Goal: Check status: Check status

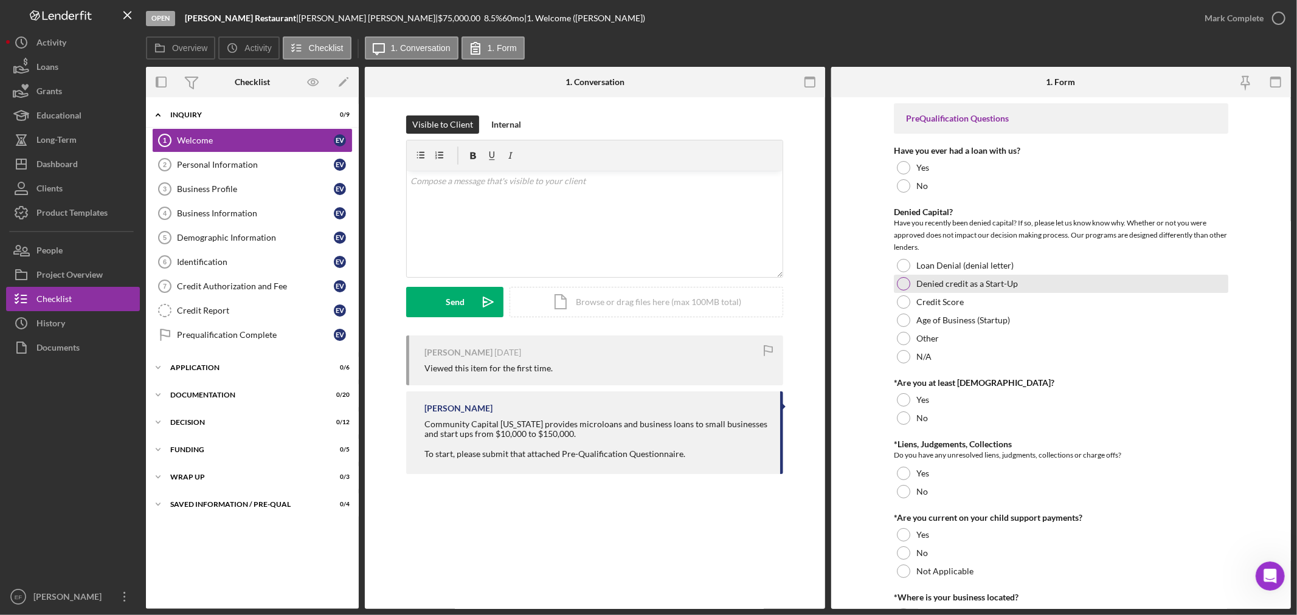
scroll to position [2, 0]
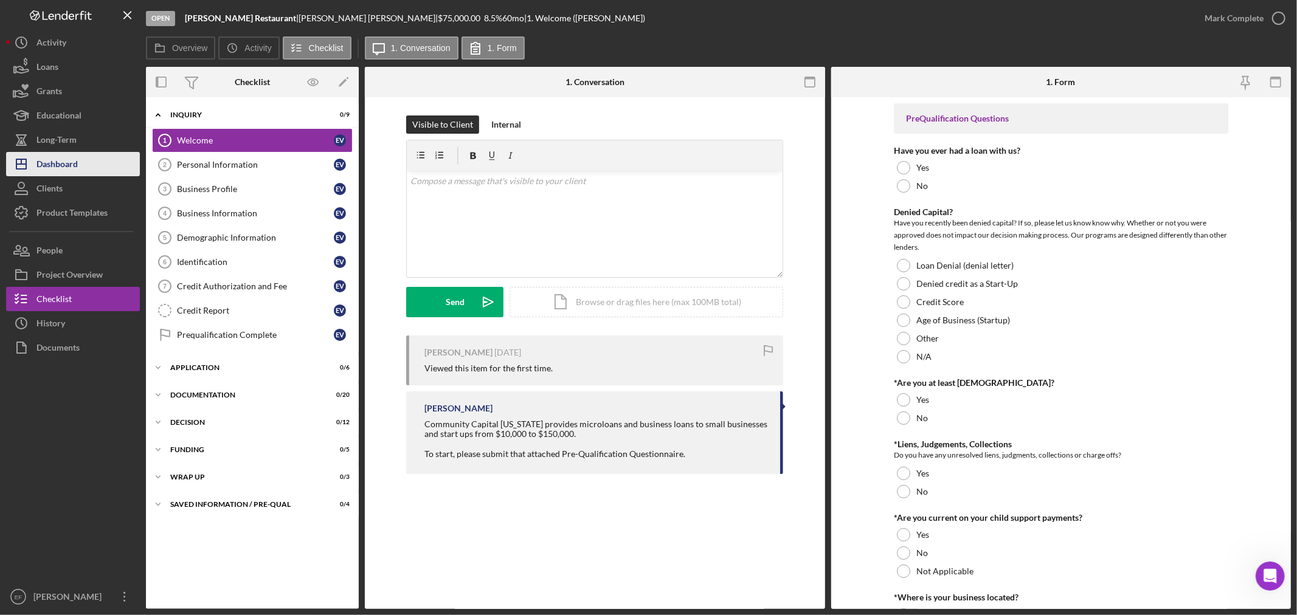
click at [46, 154] on div "Dashboard" at bounding box center [56, 165] width 41 height 27
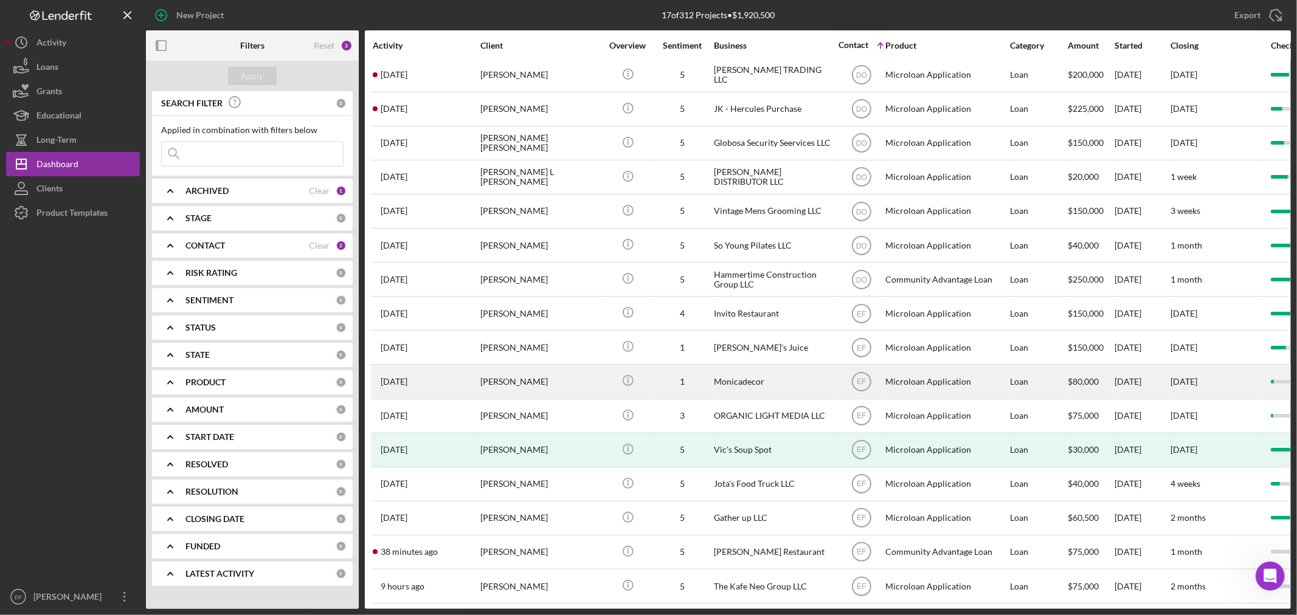
scroll to position [57, 0]
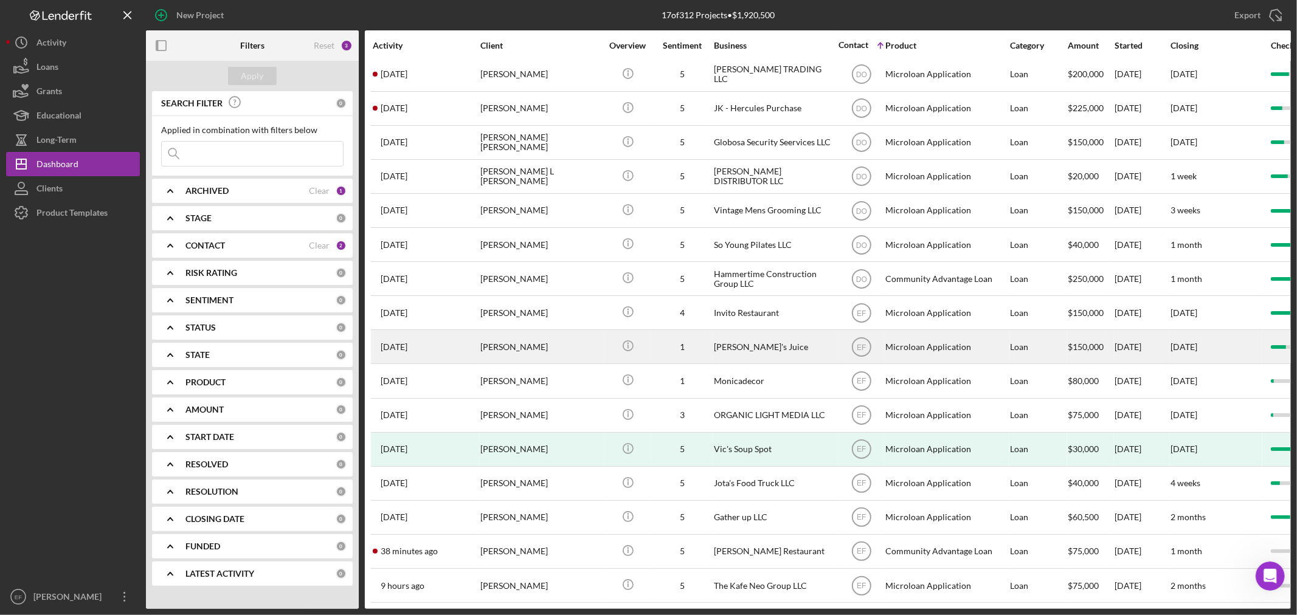
click at [813, 333] on div "[PERSON_NAME]'s Juice" at bounding box center [775, 347] width 122 height 32
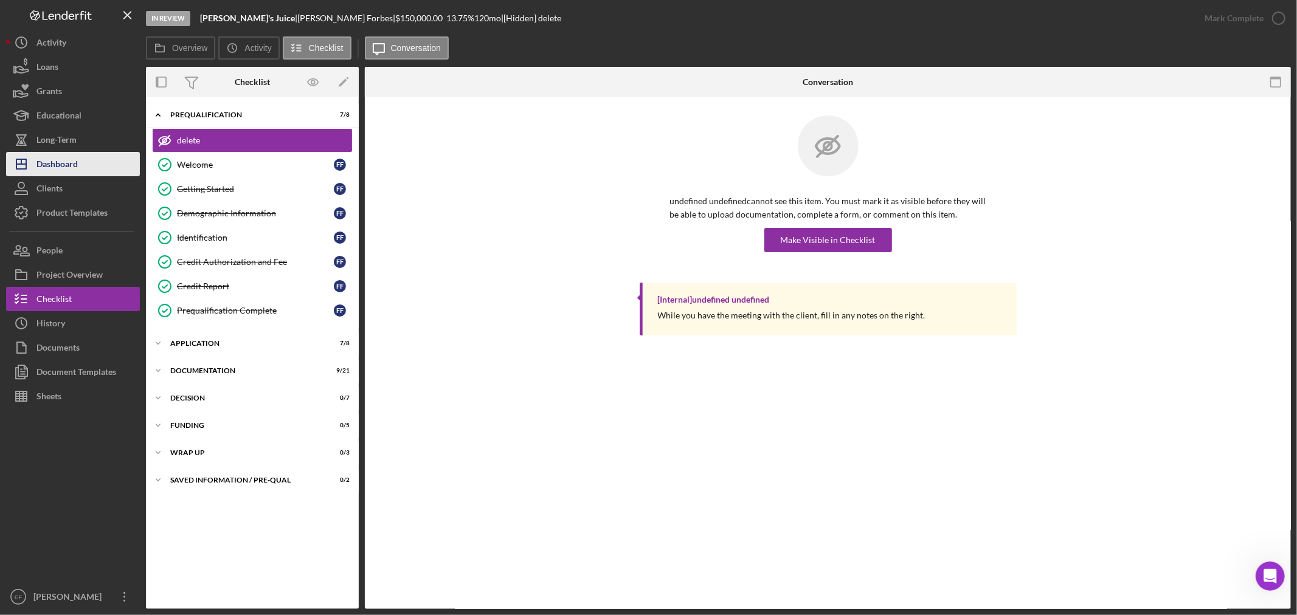
click at [52, 155] on div "Dashboard" at bounding box center [56, 165] width 41 height 27
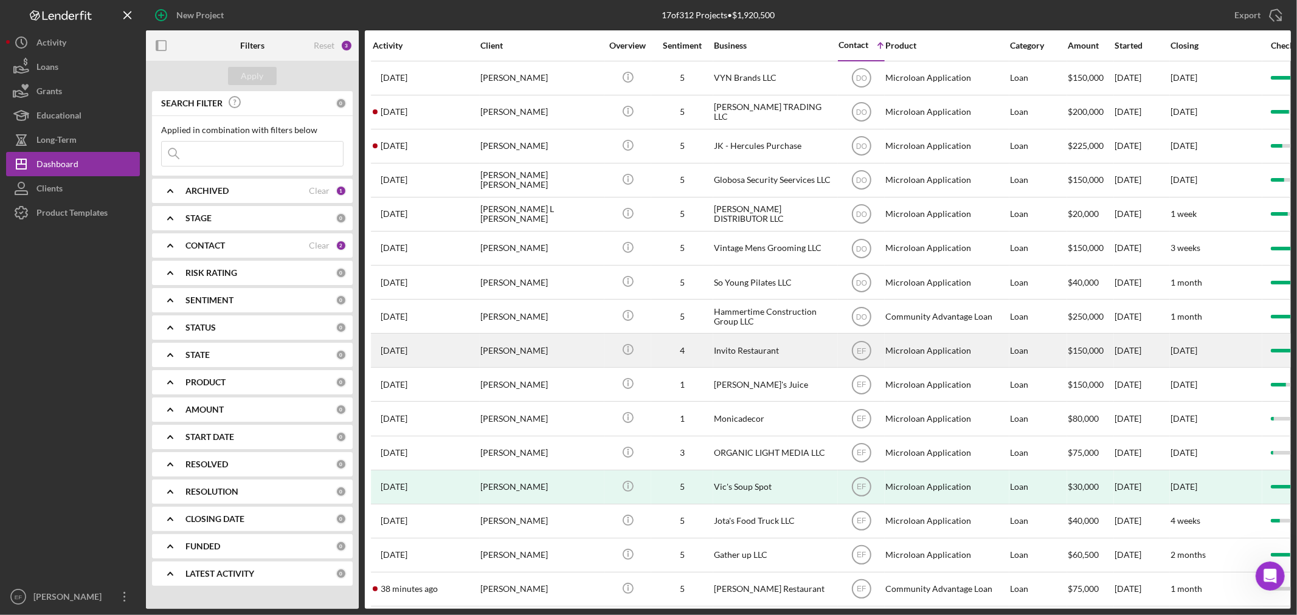
click at [806, 351] on div "Invito Restaurant" at bounding box center [775, 350] width 122 height 32
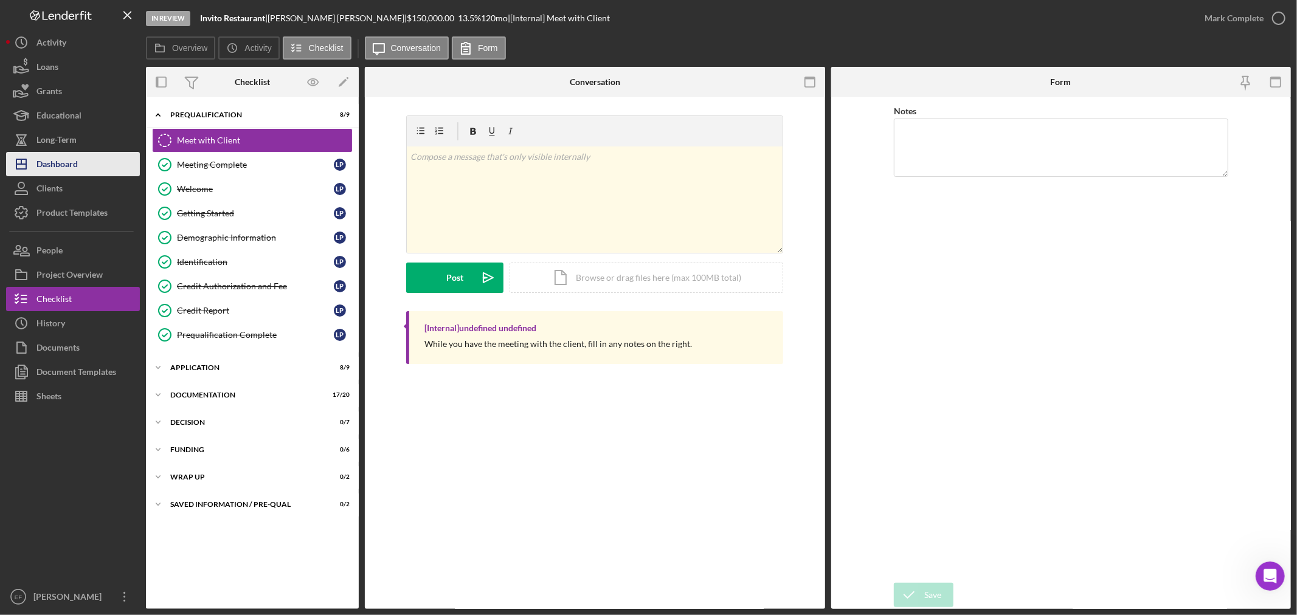
click at [99, 168] on button "Icon/Dashboard Dashboard" at bounding box center [73, 164] width 134 height 24
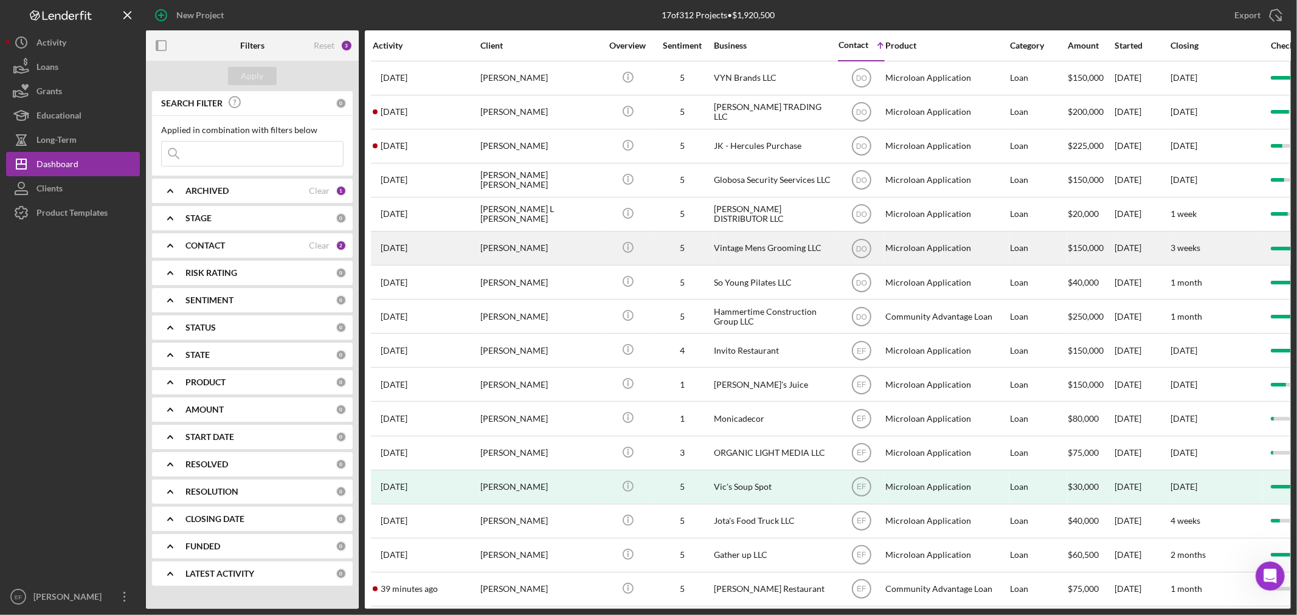
click at [769, 244] on div "Vintage Mens Grooming LLC" at bounding box center [775, 248] width 122 height 32
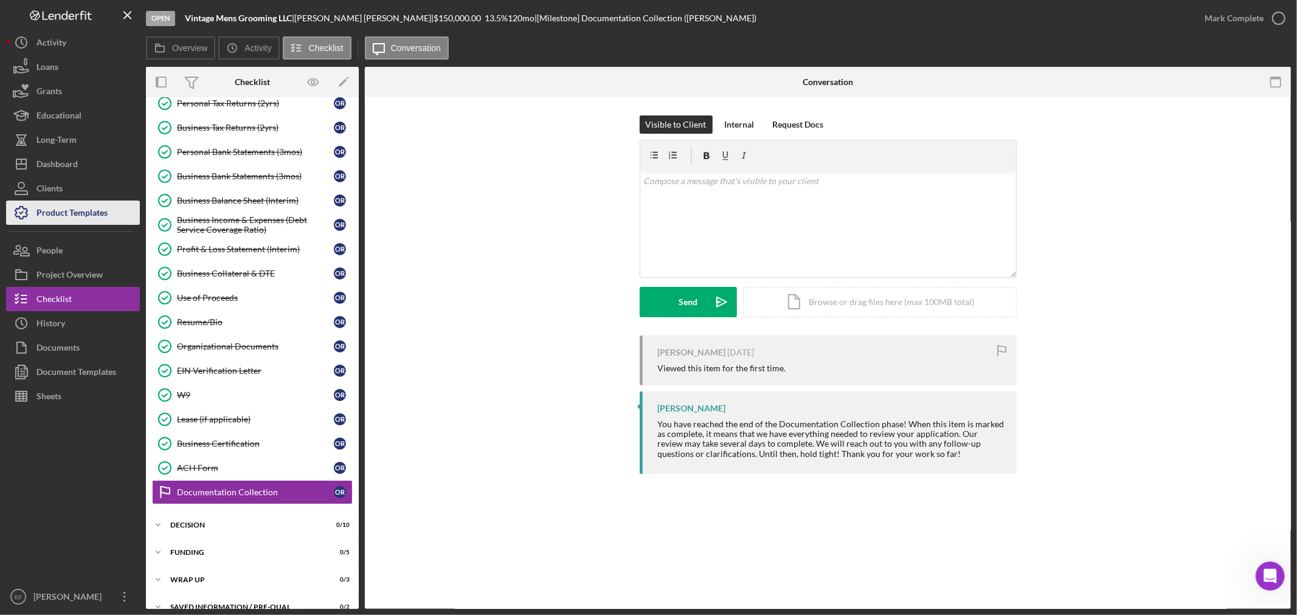
scroll to position [184, 0]
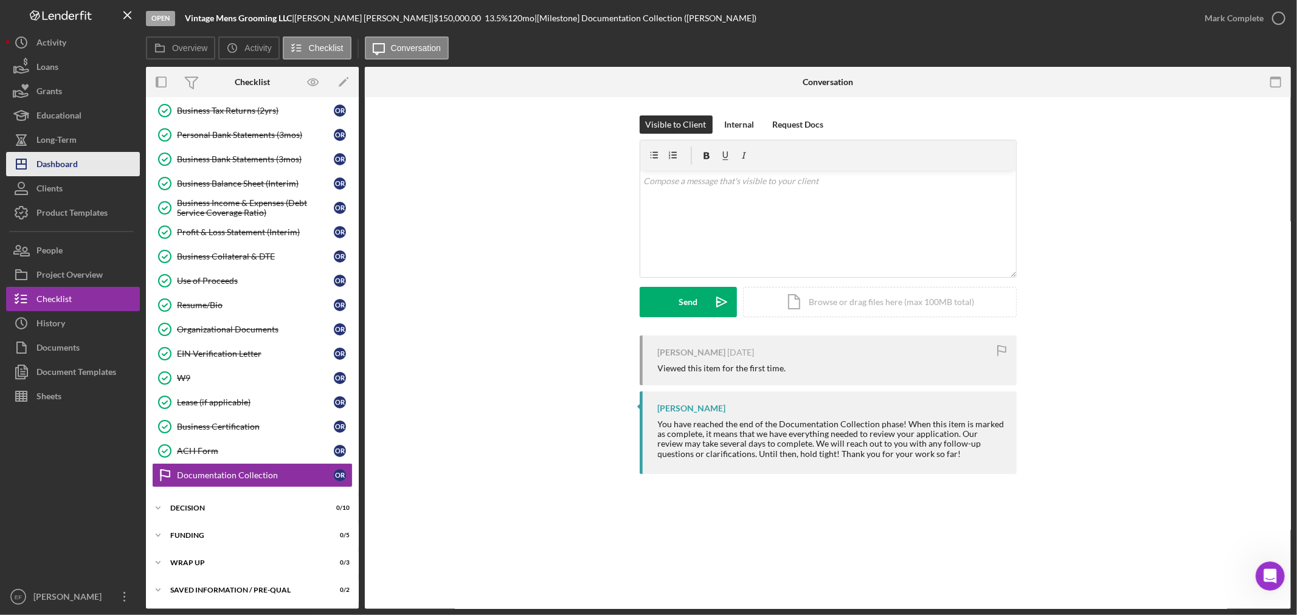
click at [47, 164] on div "Dashboard" at bounding box center [56, 165] width 41 height 27
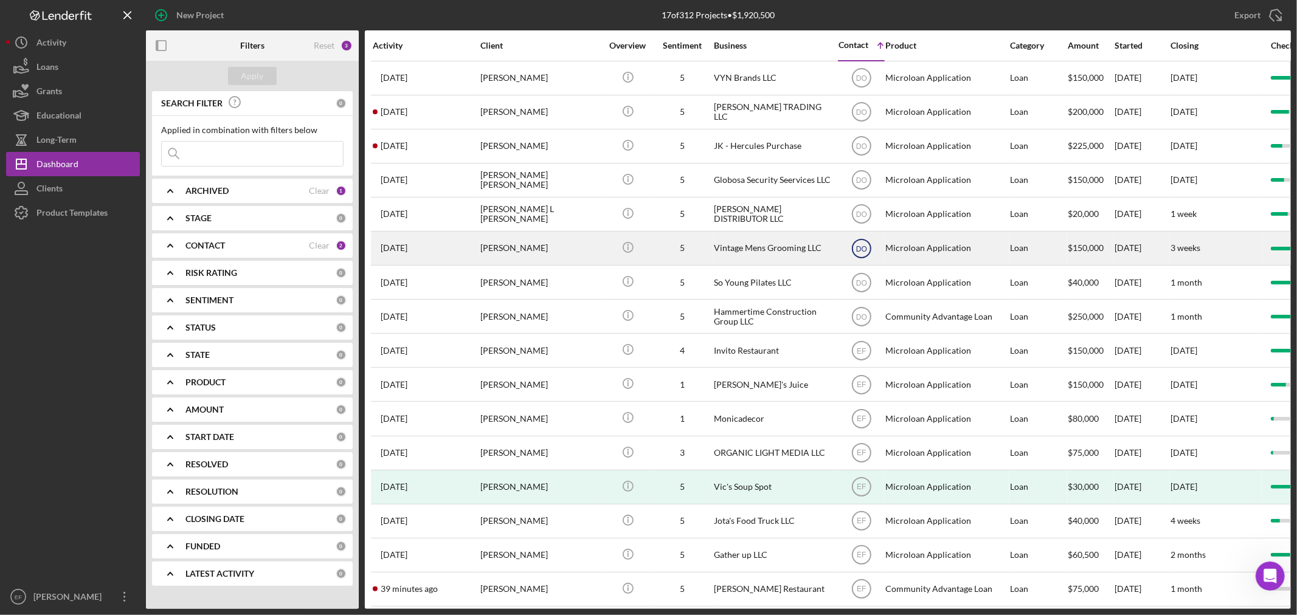
click at [863, 247] on icon "DO" at bounding box center [861, 248] width 30 height 30
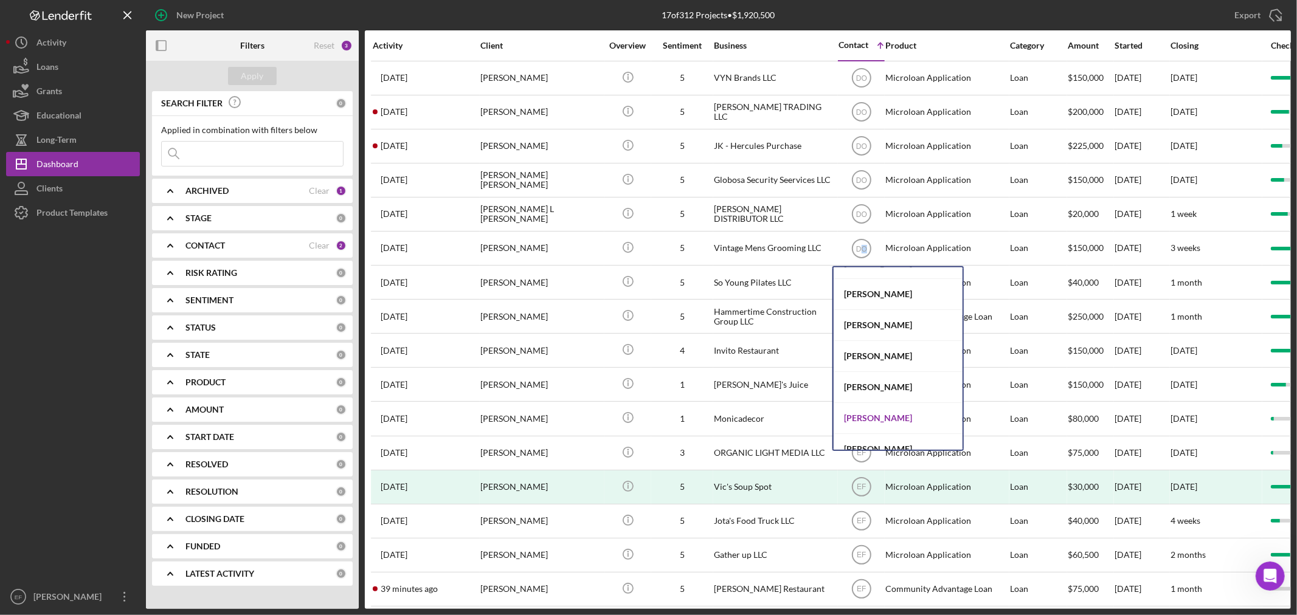
scroll to position [65, 0]
click at [873, 432] on div "[PERSON_NAME]" at bounding box center [898, 435] width 129 height 30
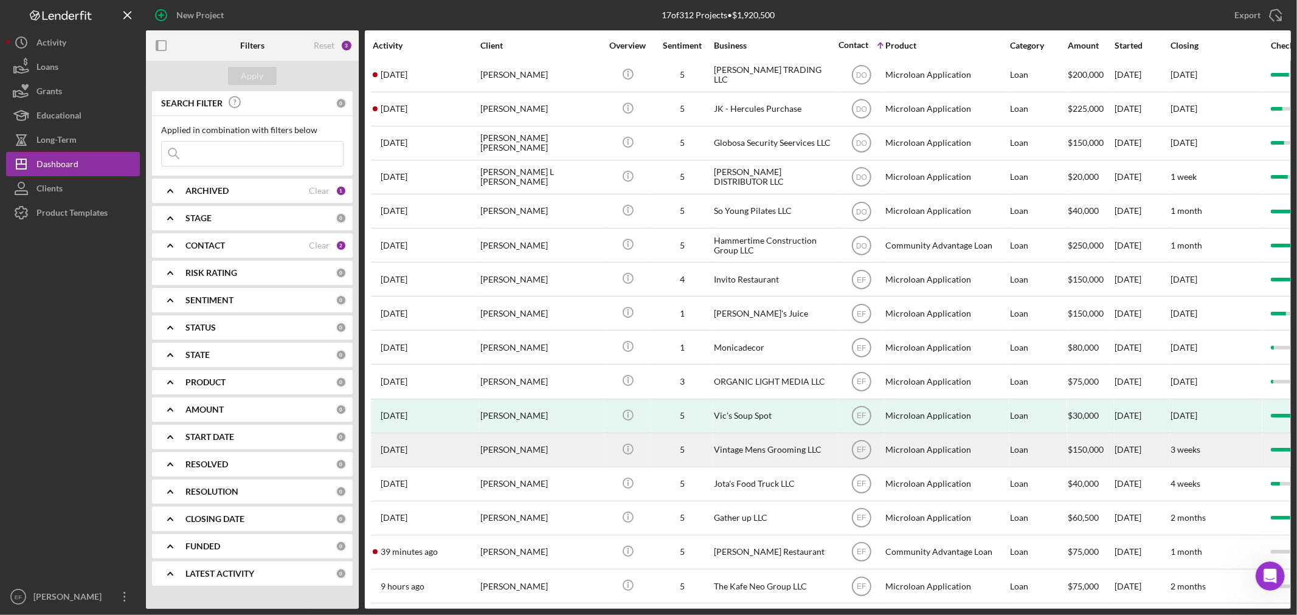
scroll to position [57, 0]
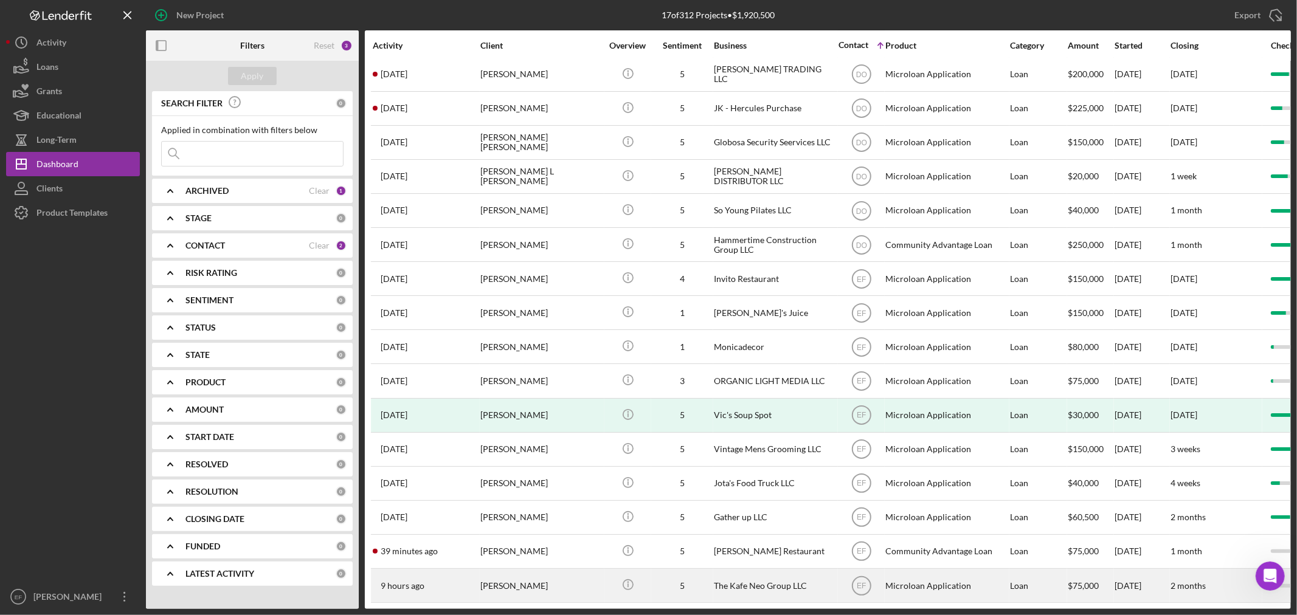
click at [722, 578] on div "The Kafe Neo Group LLC" at bounding box center [775, 586] width 122 height 32
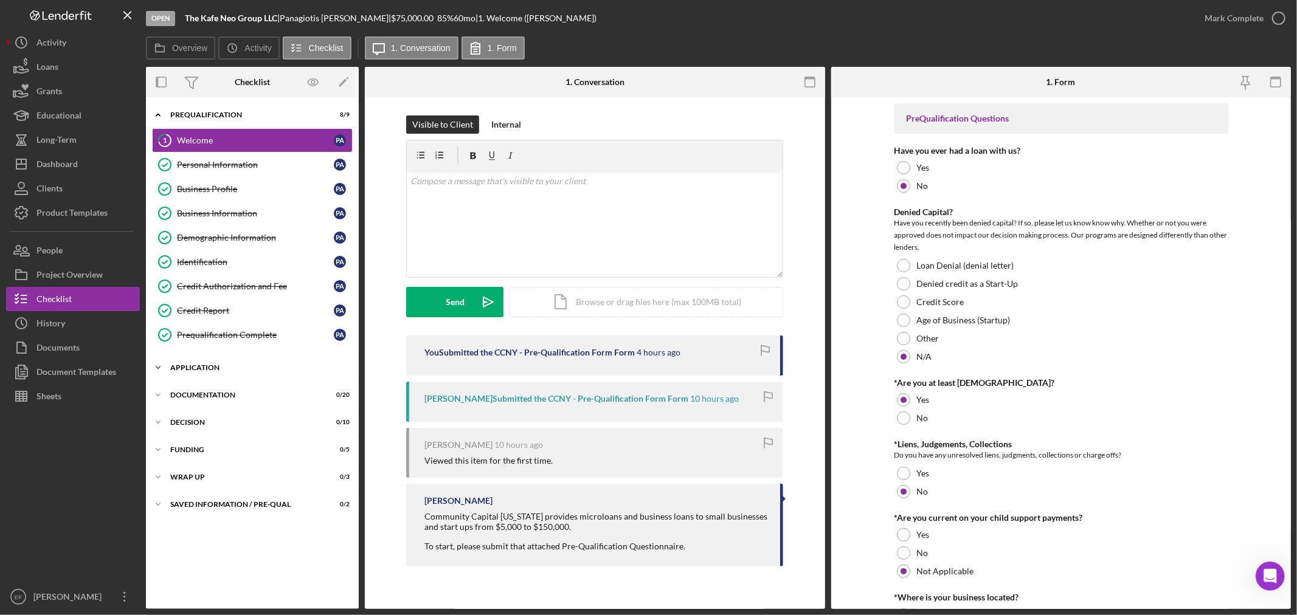
click at [209, 365] on div "Icon/Expander Application 0 / 6" at bounding box center [252, 368] width 213 height 24
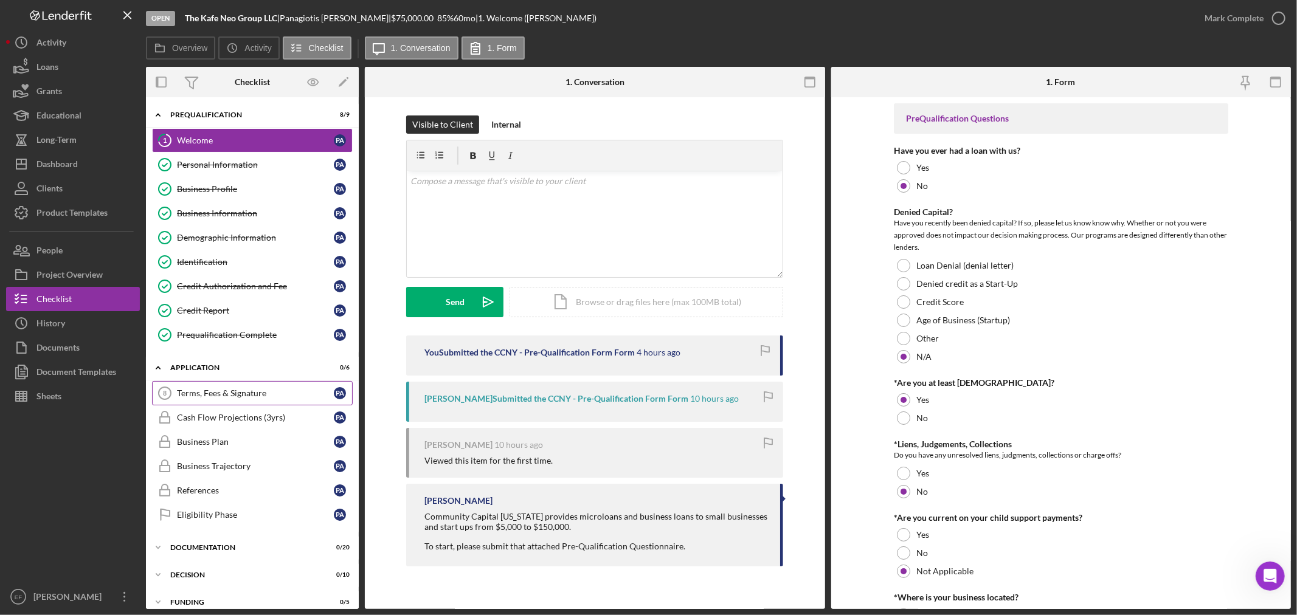
click at [179, 396] on div "Terms, Fees & Signature" at bounding box center [255, 394] width 157 height 10
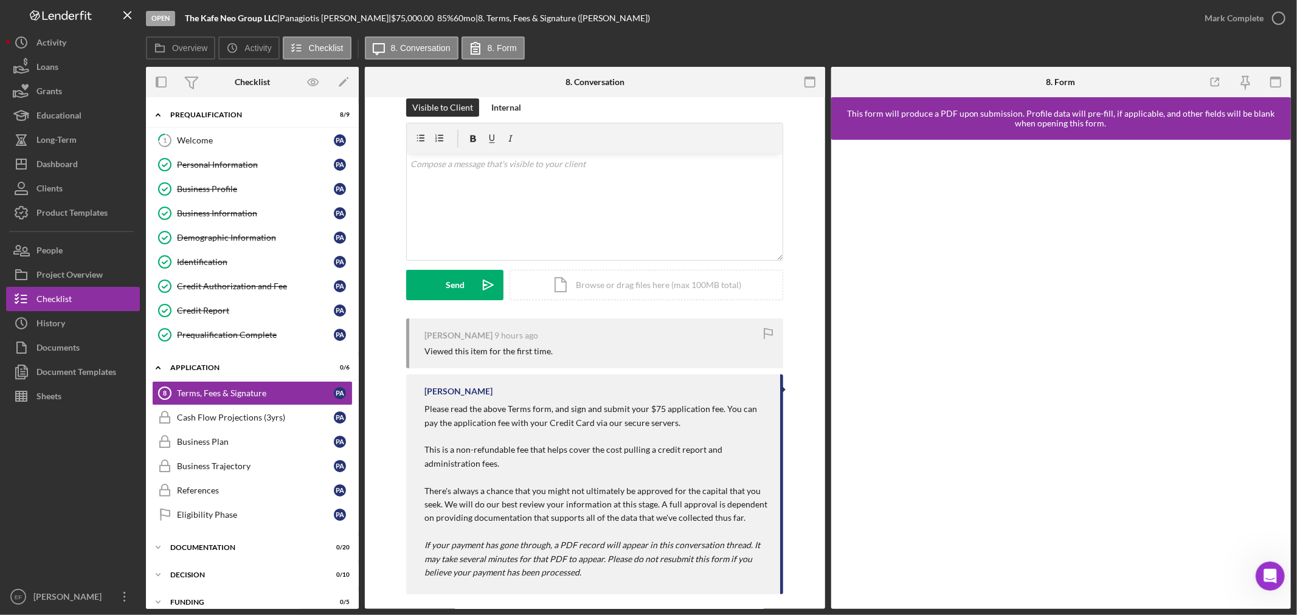
scroll to position [27, 0]
